Goal: Task Accomplishment & Management: Use online tool/utility

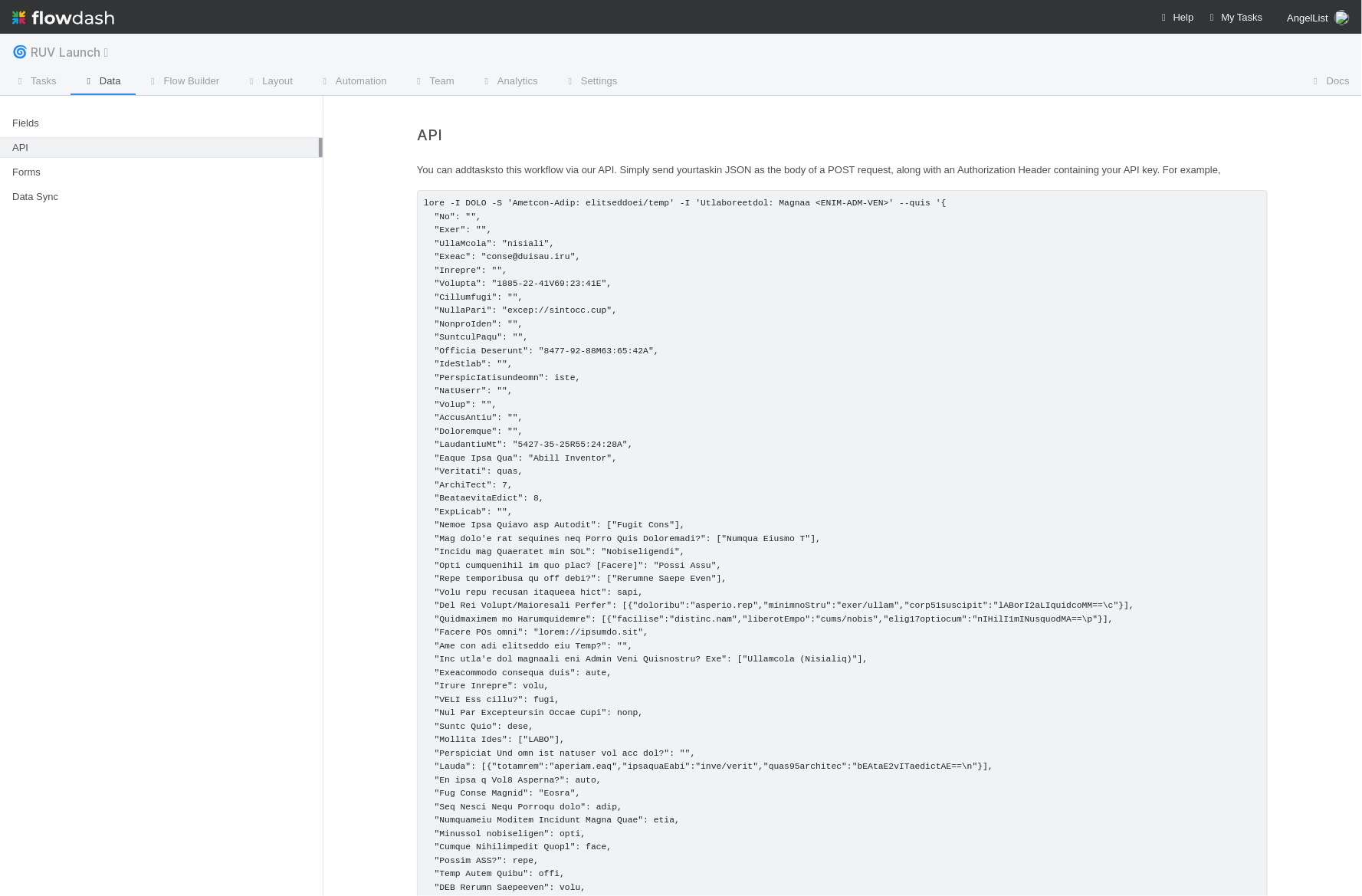
click at [73, 52] on span "RUV Launch" at bounding box center [76, 51] width 92 height 15
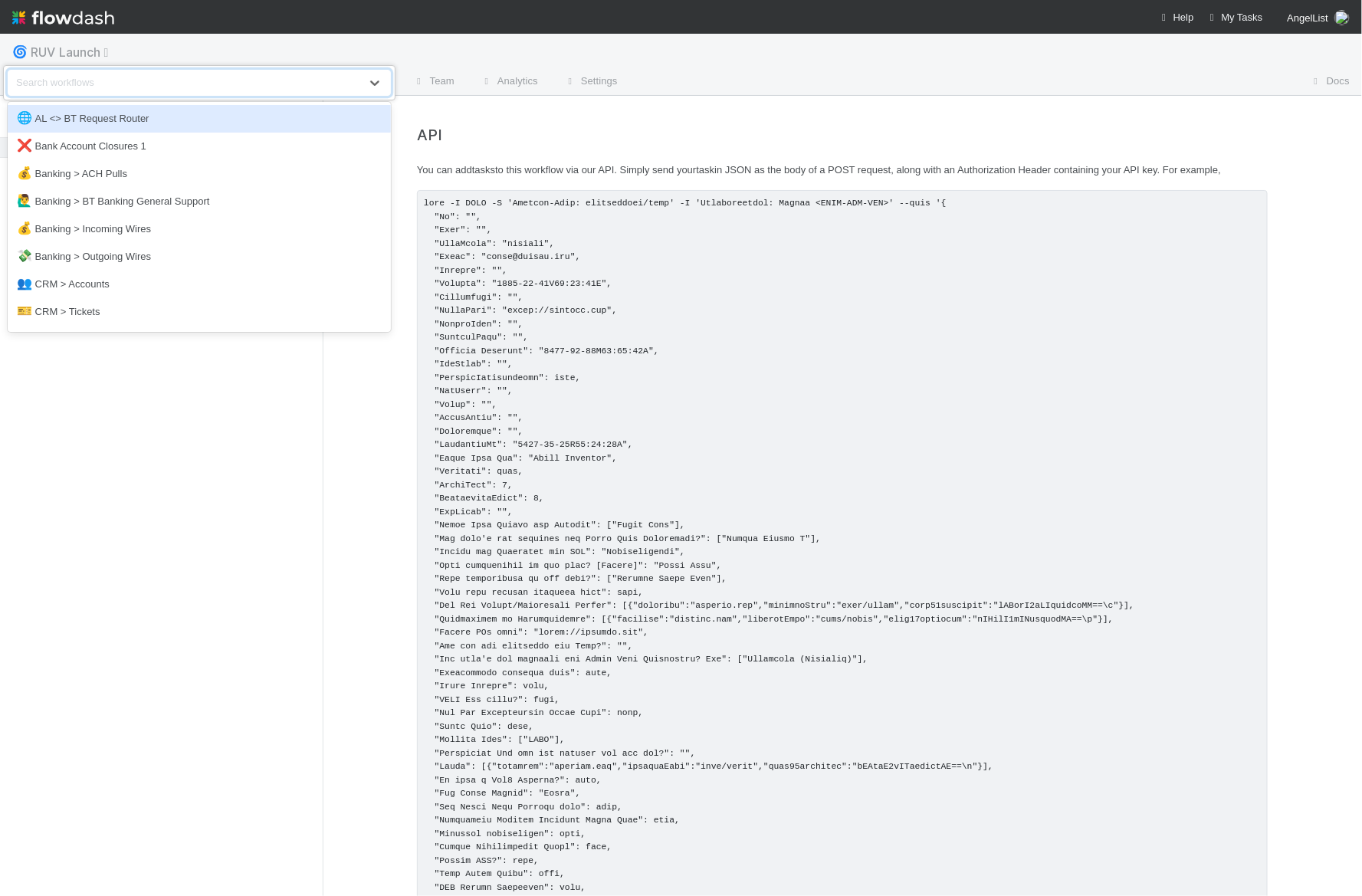
click at [73, 52] on div "option AL <> BT Request Router focused, 1 of 27. 27 results available. Use Up a…" at bounding box center [681, 448] width 1362 height 896
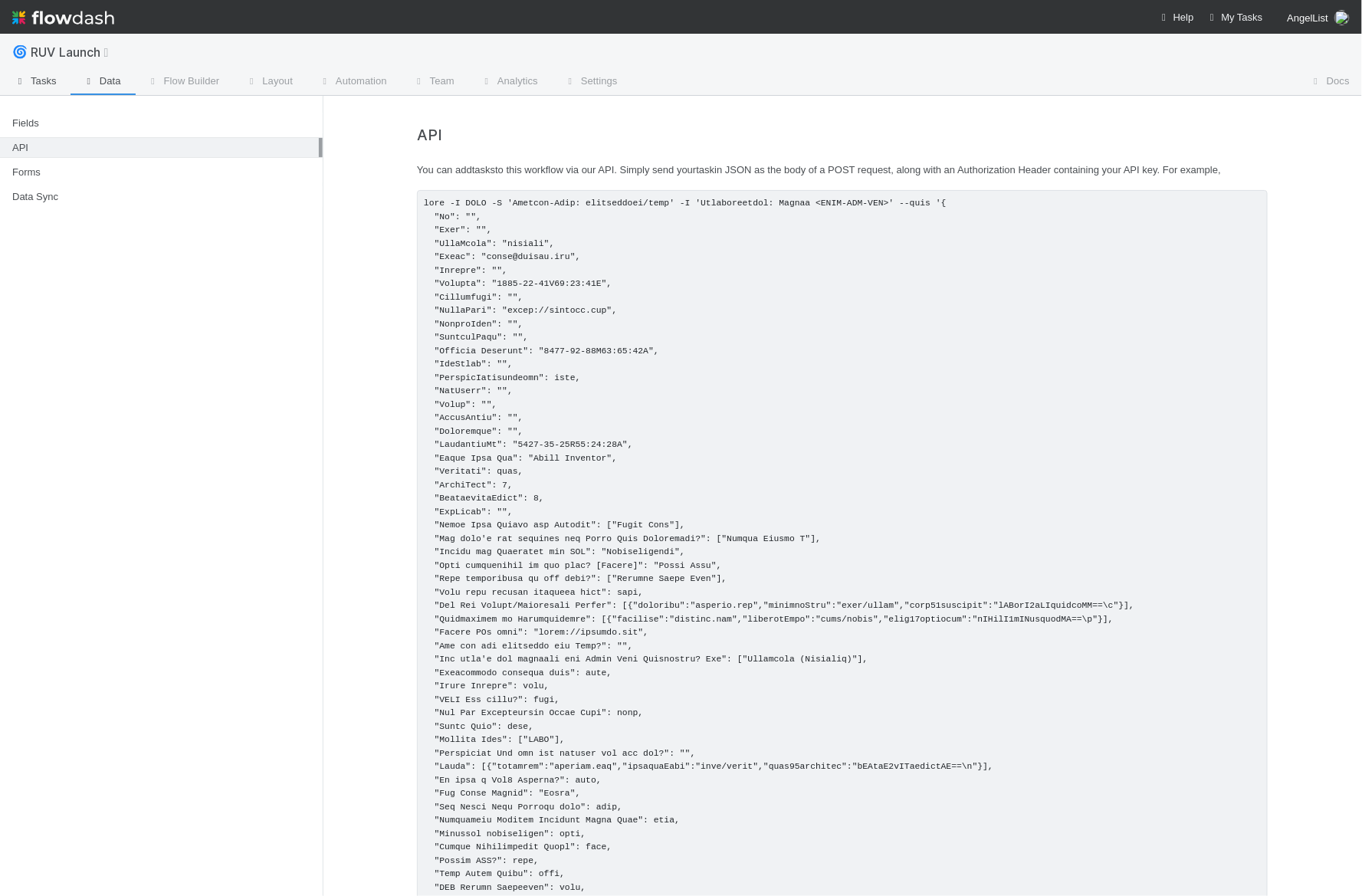
click at [45, 77] on span "Tasks" at bounding box center [34, 80] width 45 height 15
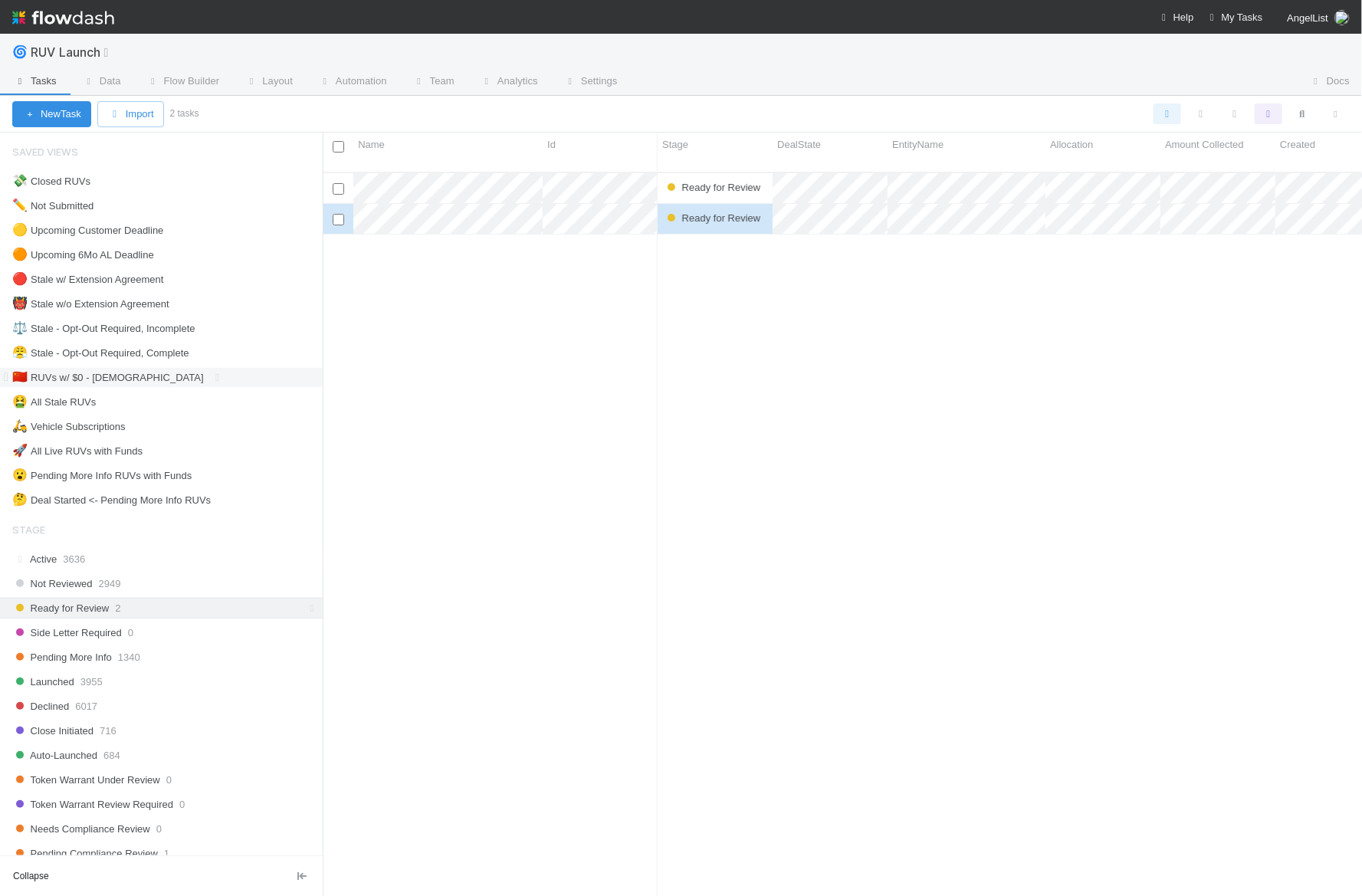
scroll to position [270, 0]
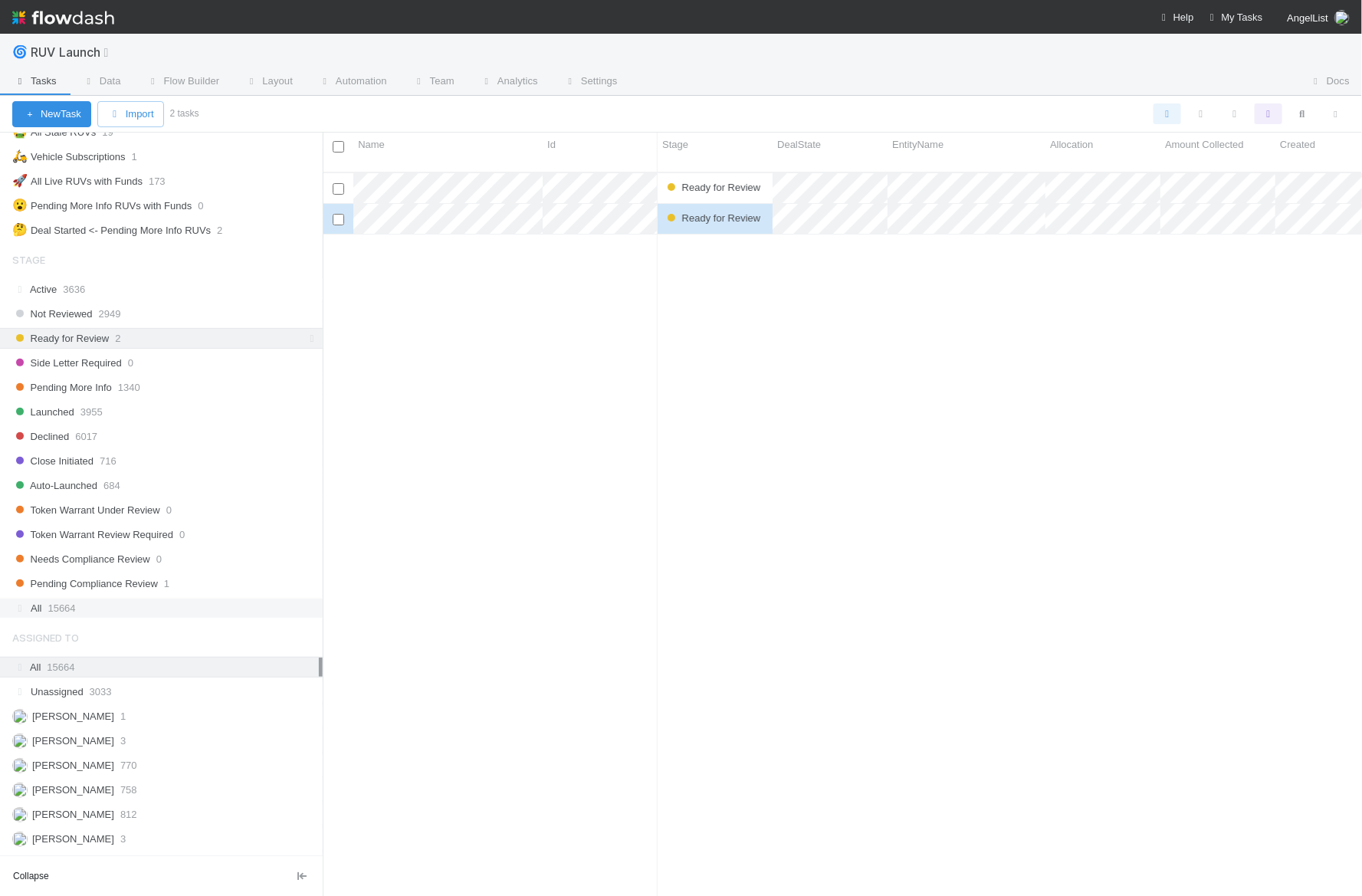
click at [80, 598] on div "All 15664" at bounding box center [165, 607] width 307 height 19
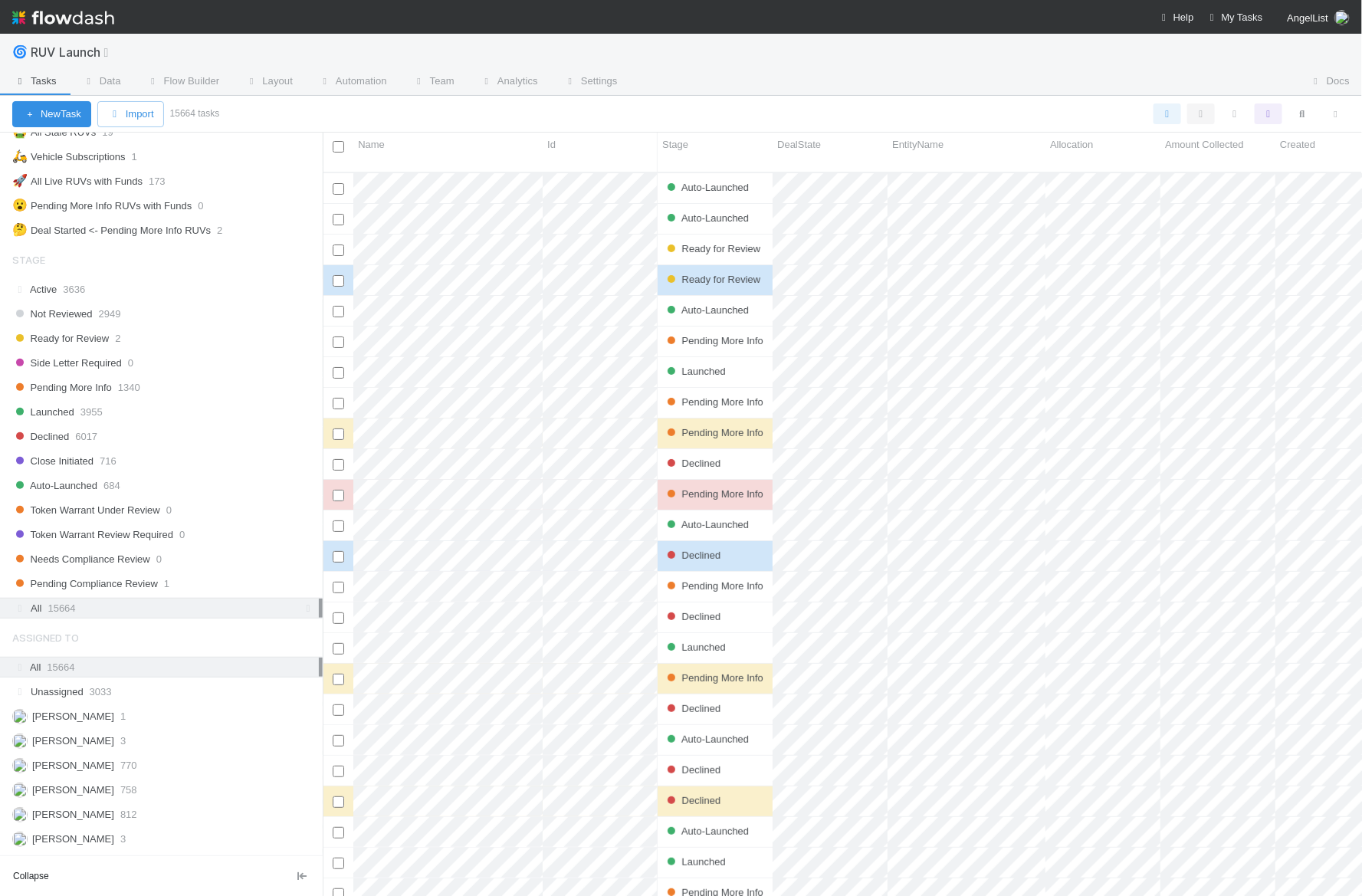
scroll to position [737, 1040]
click at [1332, 113] on icon "button" at bounding box center [1335, 114] width 15 height 9
click at [143, 406] on div "View as list Comments Export view to CSV" at bounding box center [681, 448] width 1362 height 896
click at [131, 451] on div "Close Initiated 716" at bounding box center [167, 460] width 311 height 19
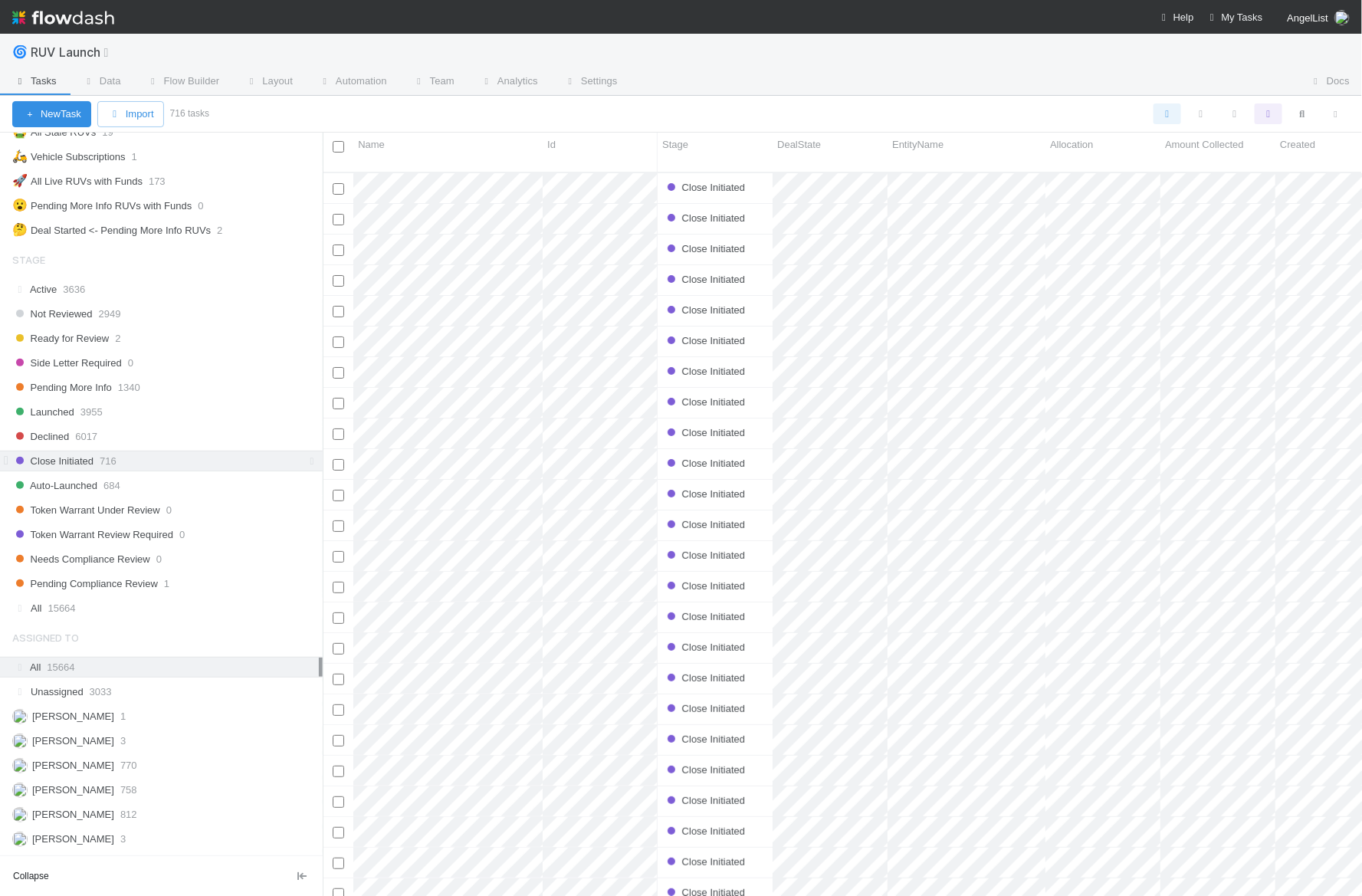
scroll to position [737, 1040]
click at [1331, 118] on icon "button" at bounding box center [1335, 114] width 15 height 9
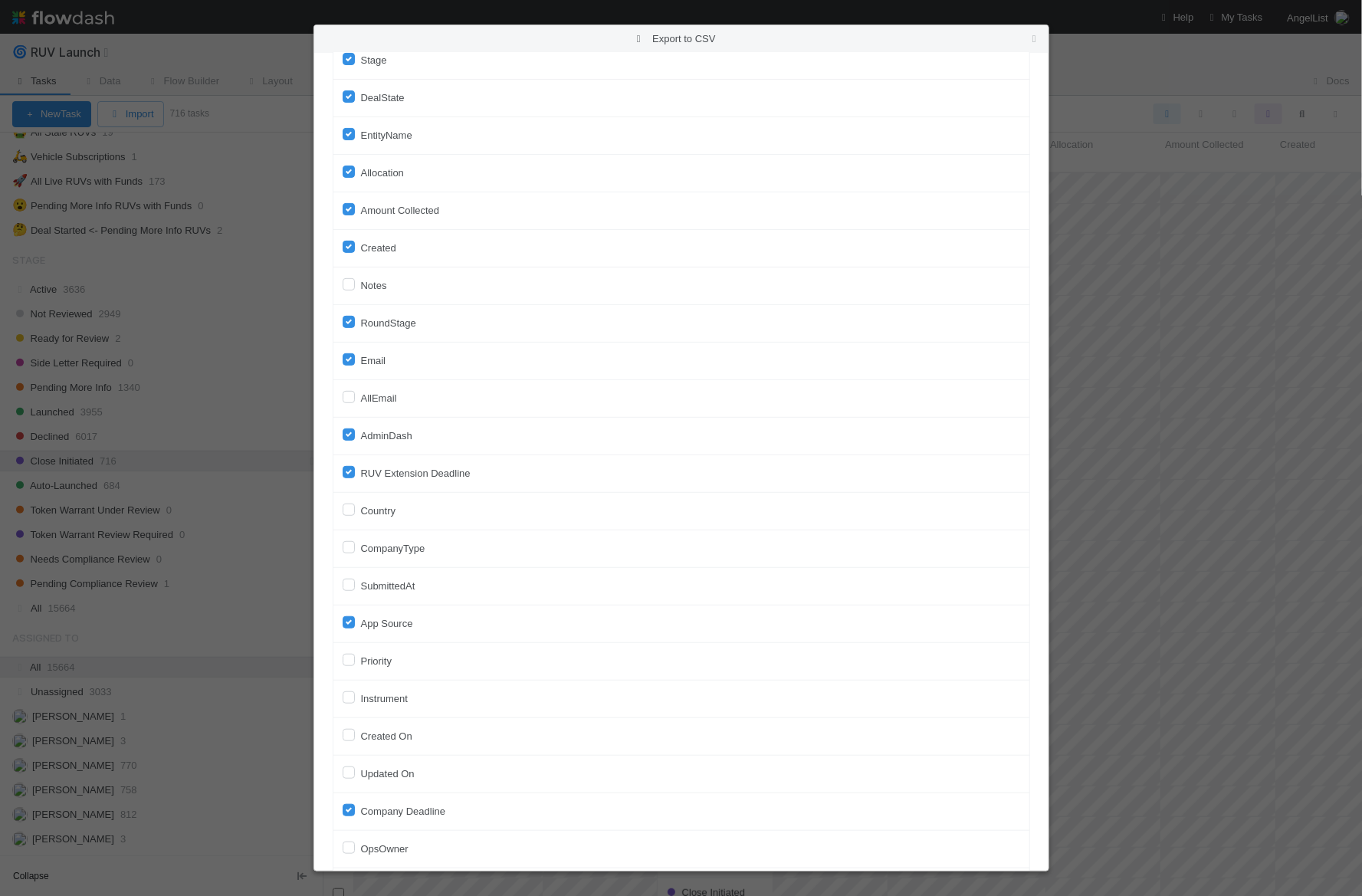
scroll to position [196, 0]
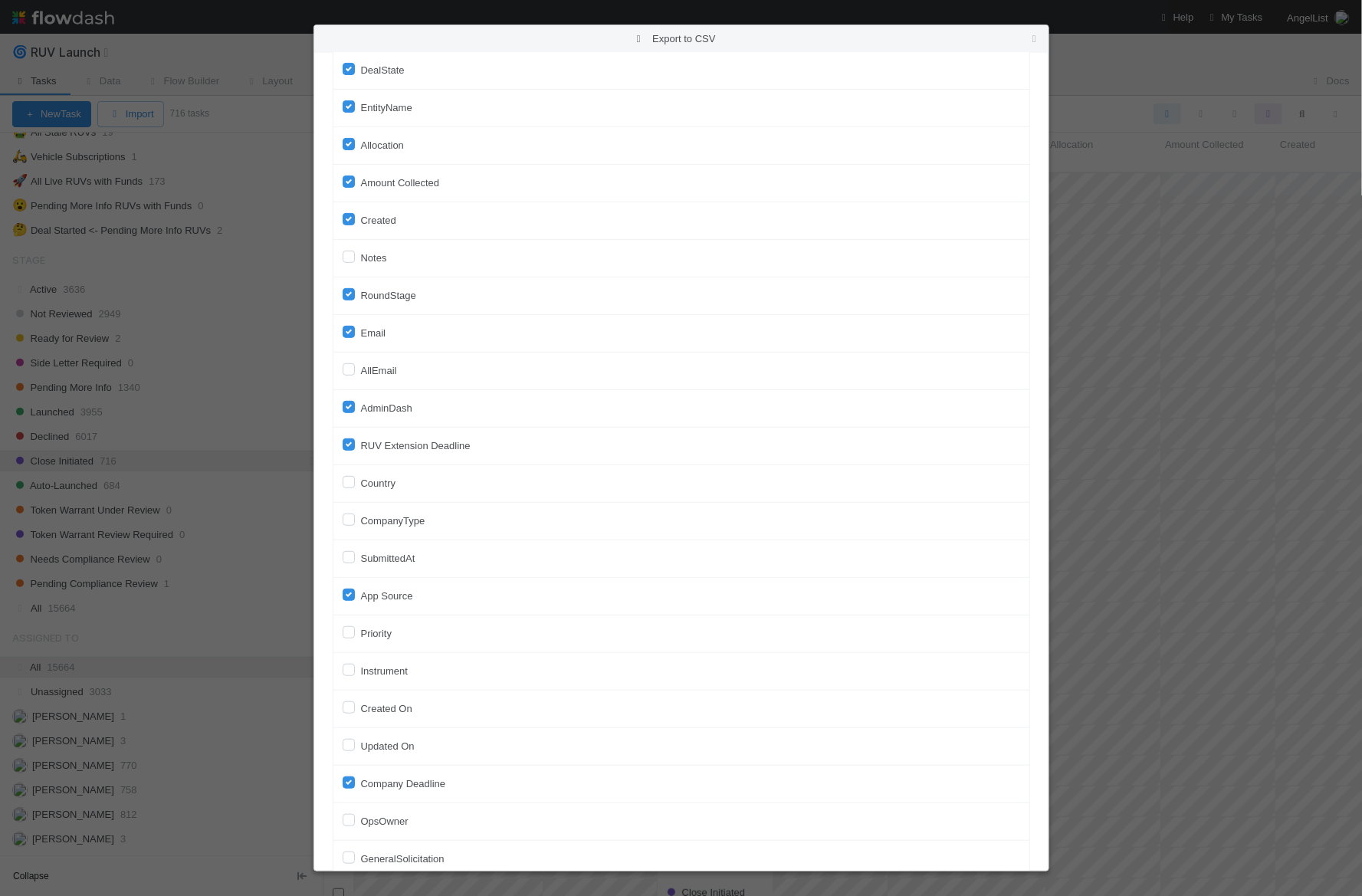
click at [366, 371] on label "AllEmail" at bounding box center [379, 371] width 36 height 19
click at [355, 371] on input "AllEmail" at bounding box center [348, 369] width 12 height 14
checkbox input "true"
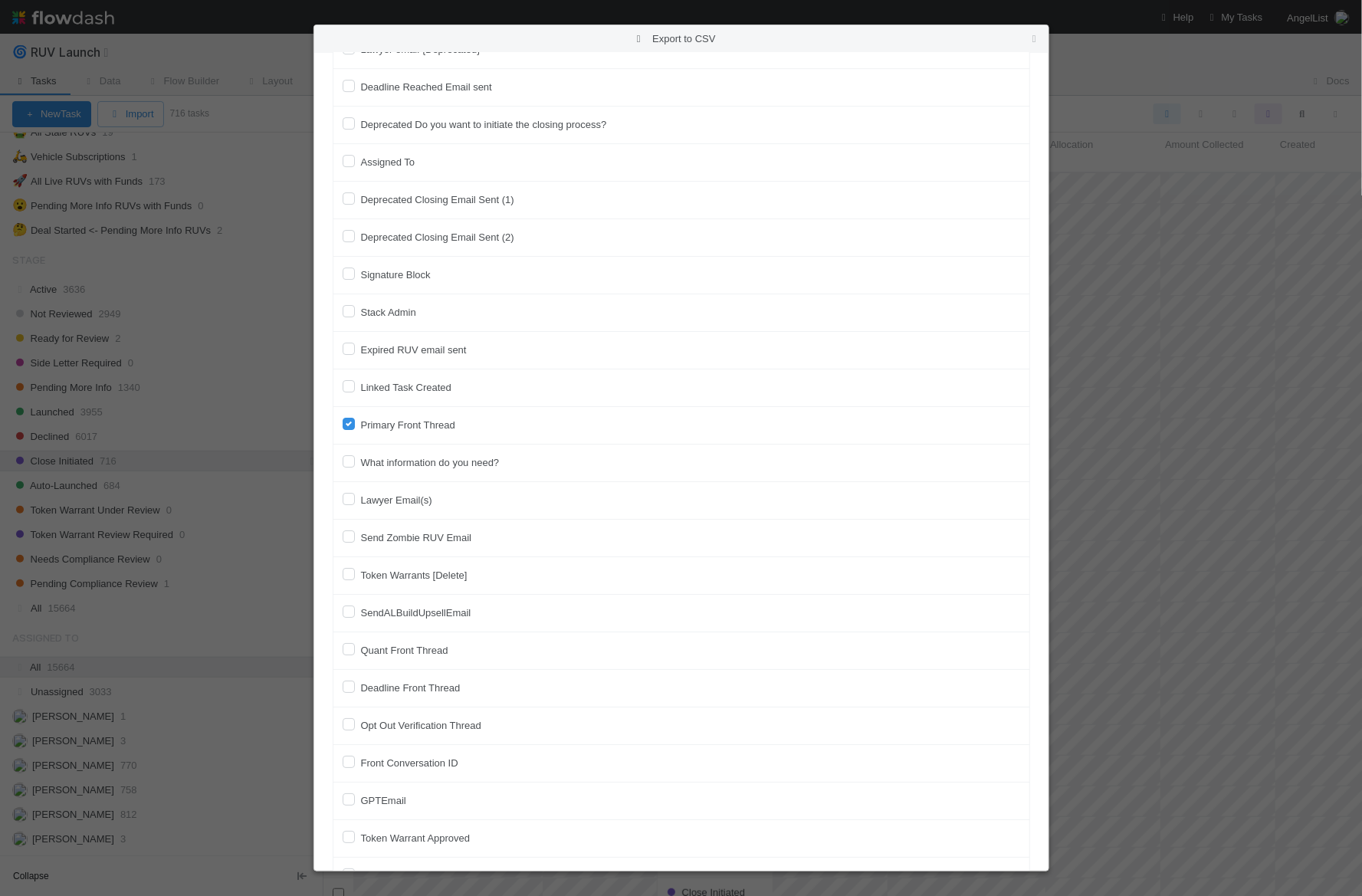
scroll to position [3231, 0]
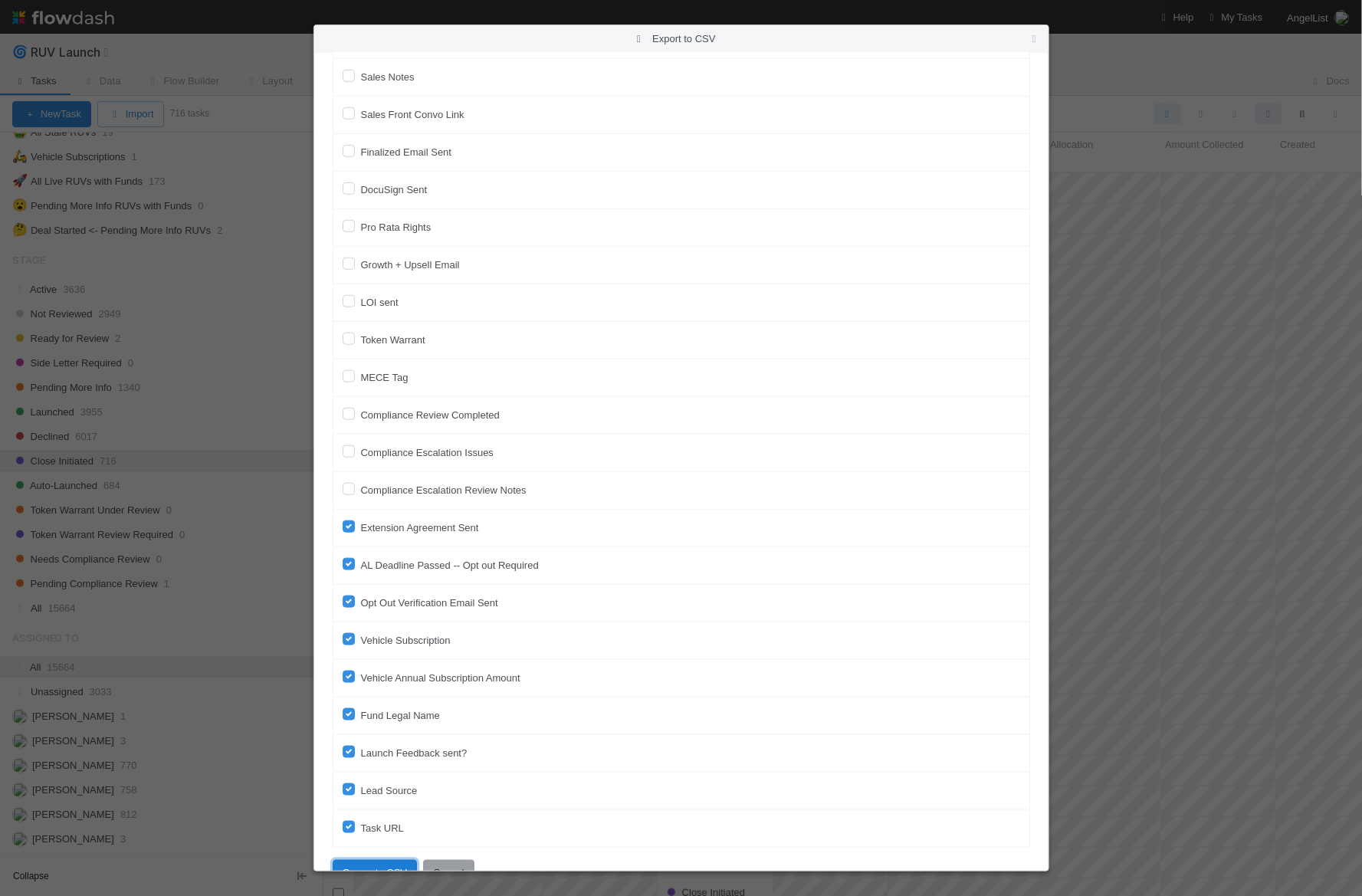
click at [363, 859] on button "Generate CSV" at bounding box center [375, 872] width 85 height 26
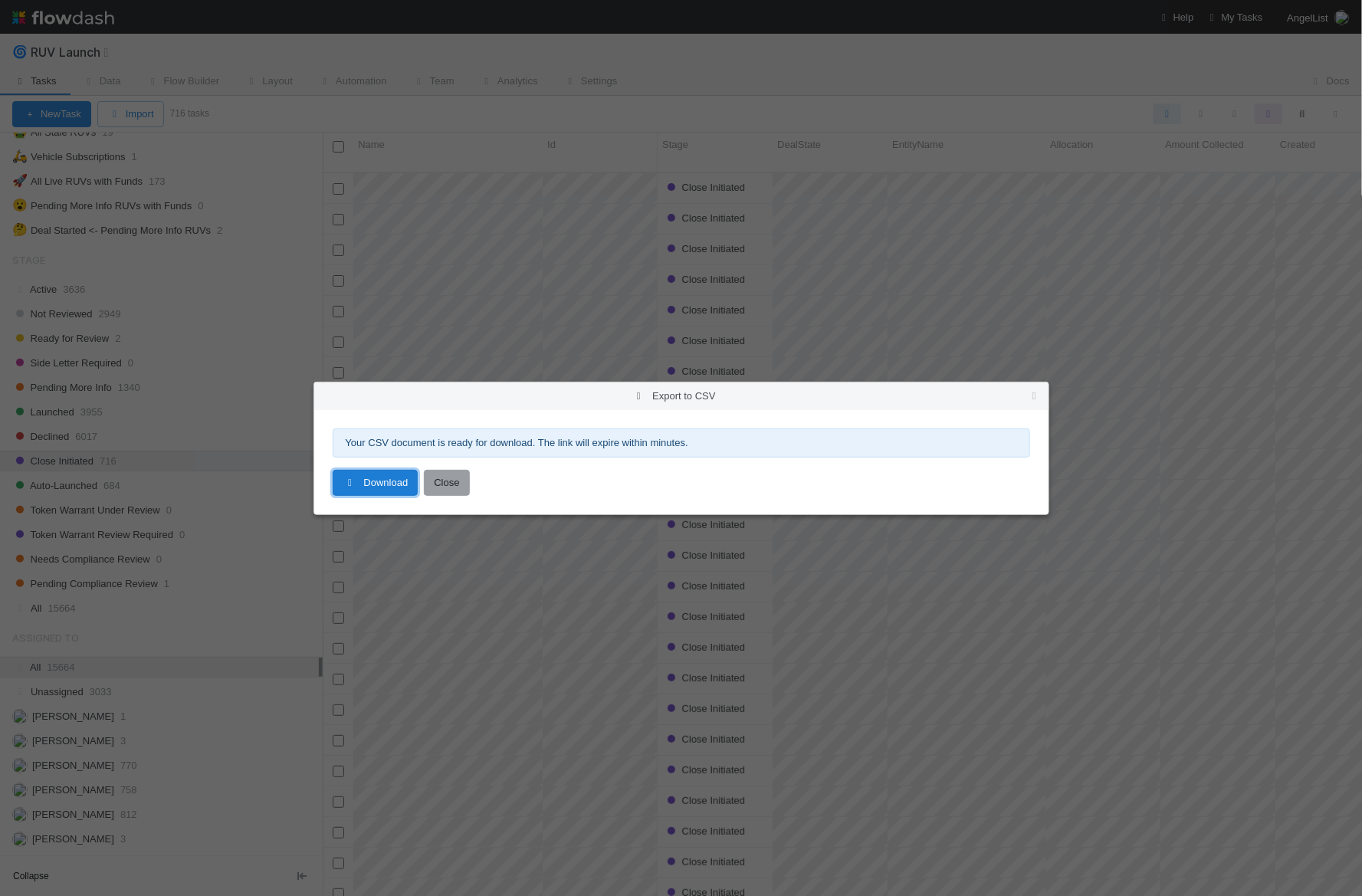
click at [376, 485] on link "Download" at bounding box center [375, 483] width 86 height 26
click at [214, 435] on div "Export to CSV Your CSV document is ready for download. The link will expire wit…" at bounding box center [681, 448] width 1362 height 896
click at [435, 480] on button "Close" at bounding box center [447, 483] width 45 height 26
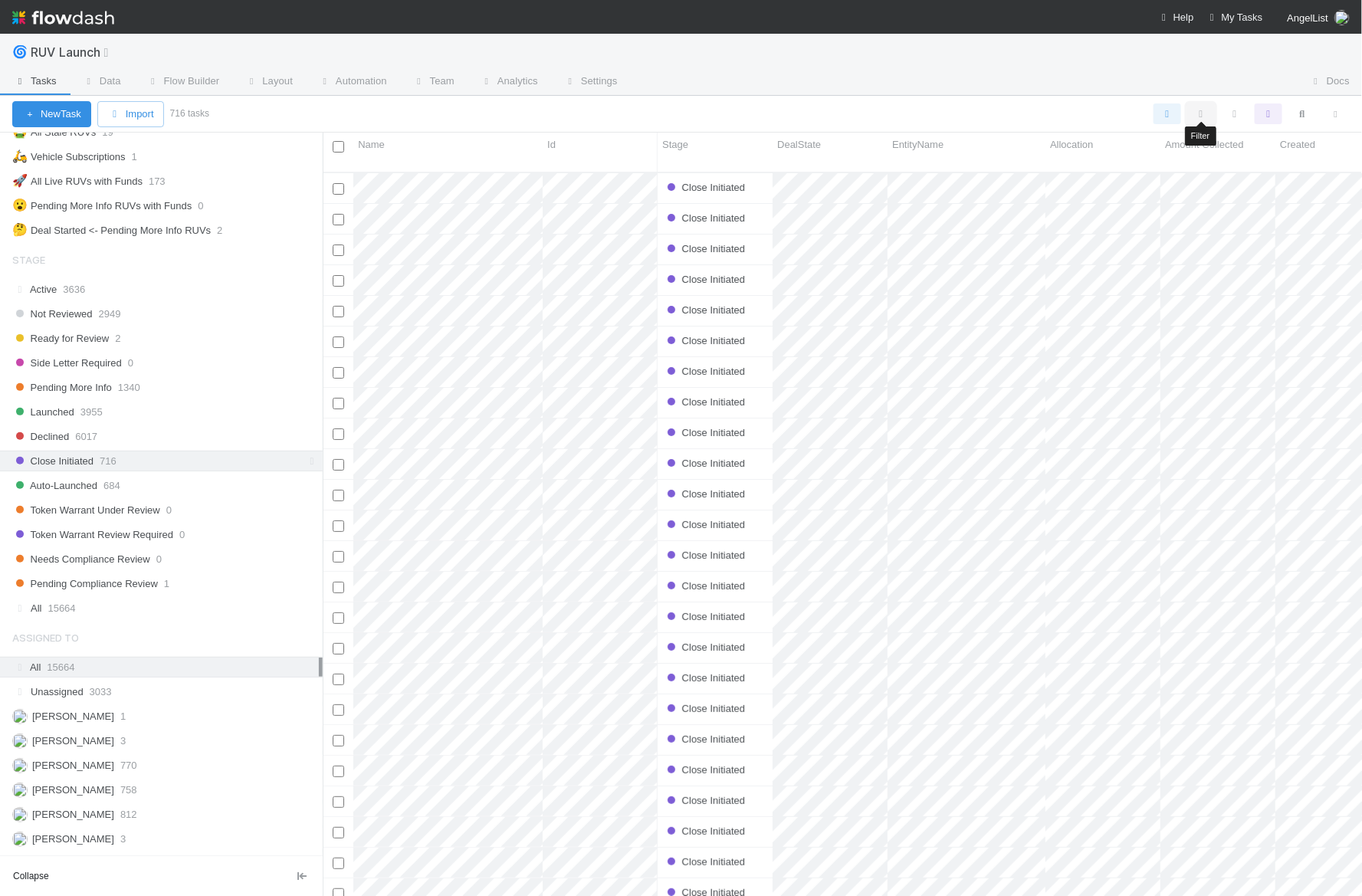
click at [1200, 108] on icon "button" at bounding box center [1201, 114] width 15 height 14
click at [1200, 107] on div "Loading..." at bounding box center [681, 448] width 1362 height 896
click at [972, 107] on div at bounding box center [778, 114] width 1146 height 21
